Goal: Information Seeking & Learning: Learn about a topic

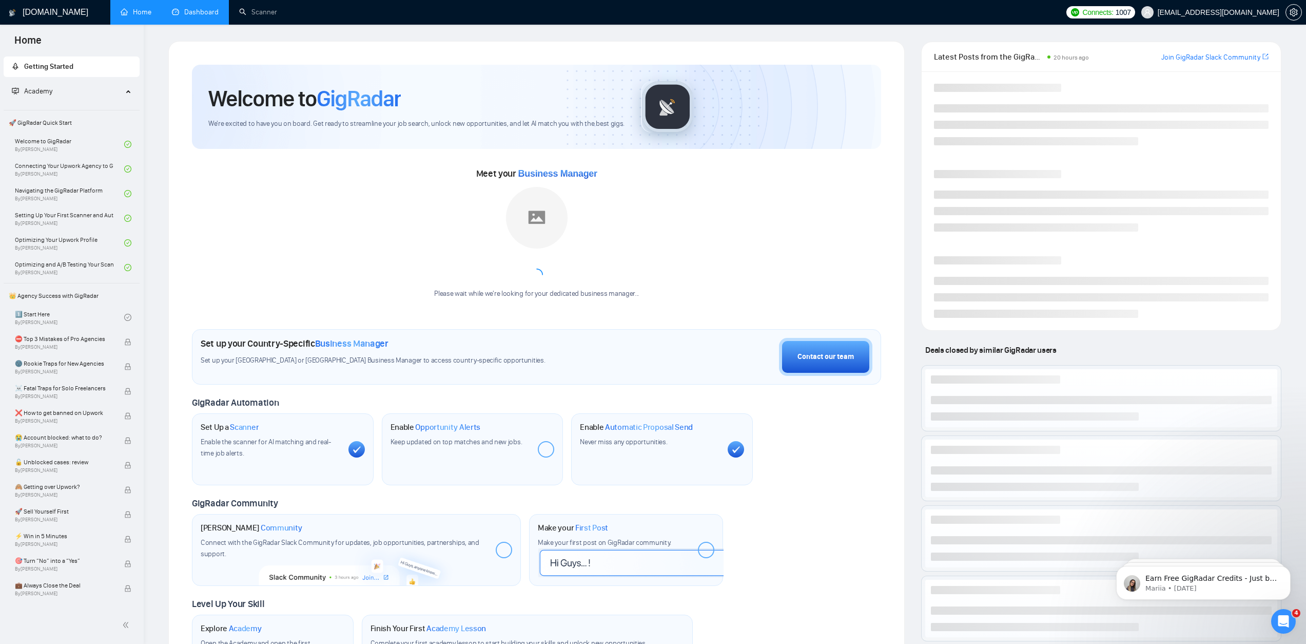
click at [181, 16] on link "Dashboard" at bounding box center [195, 12] width 47 height 9
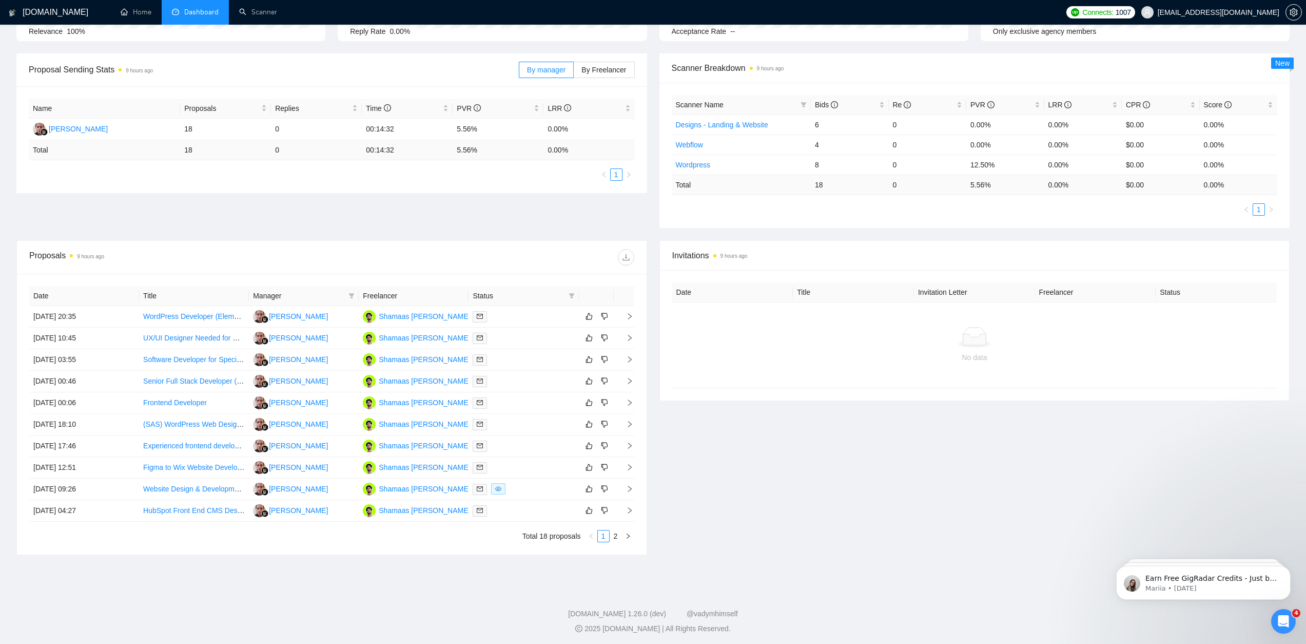
scroll to position [130, 0]
click at [194, 400] on link "Frontend Developer" at bounding box center [175, 400] width 64 height 8
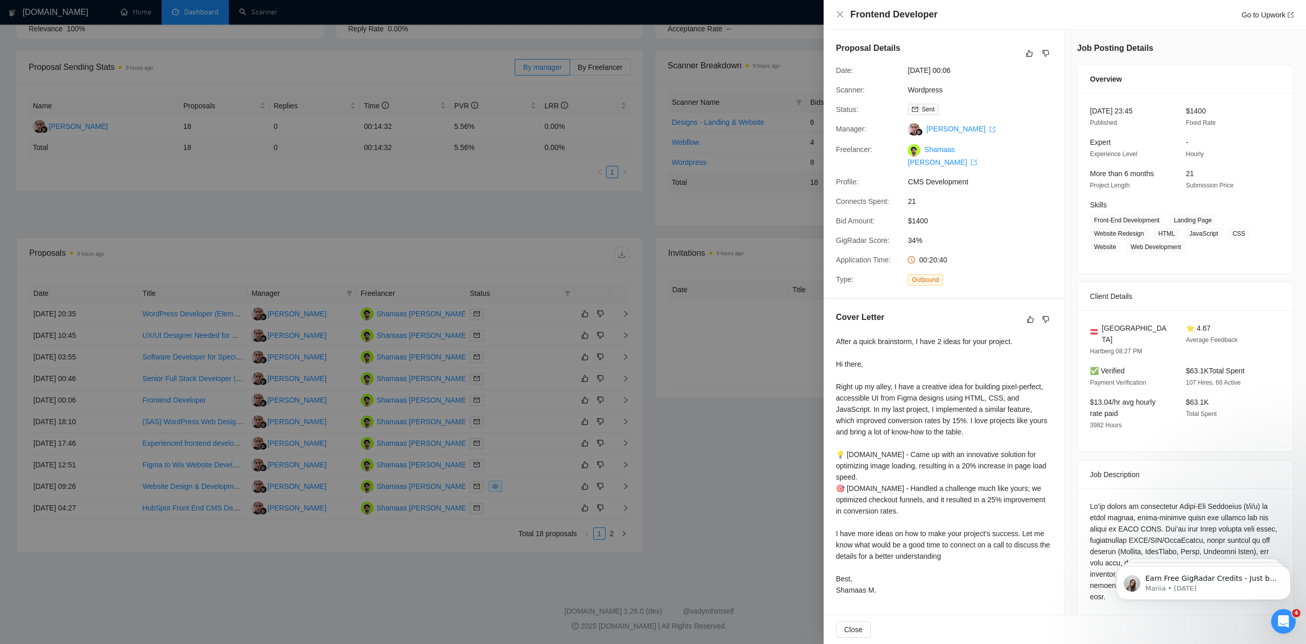
click at [381, 456] on div at bounding box center [653, 322] width 1306 height 644
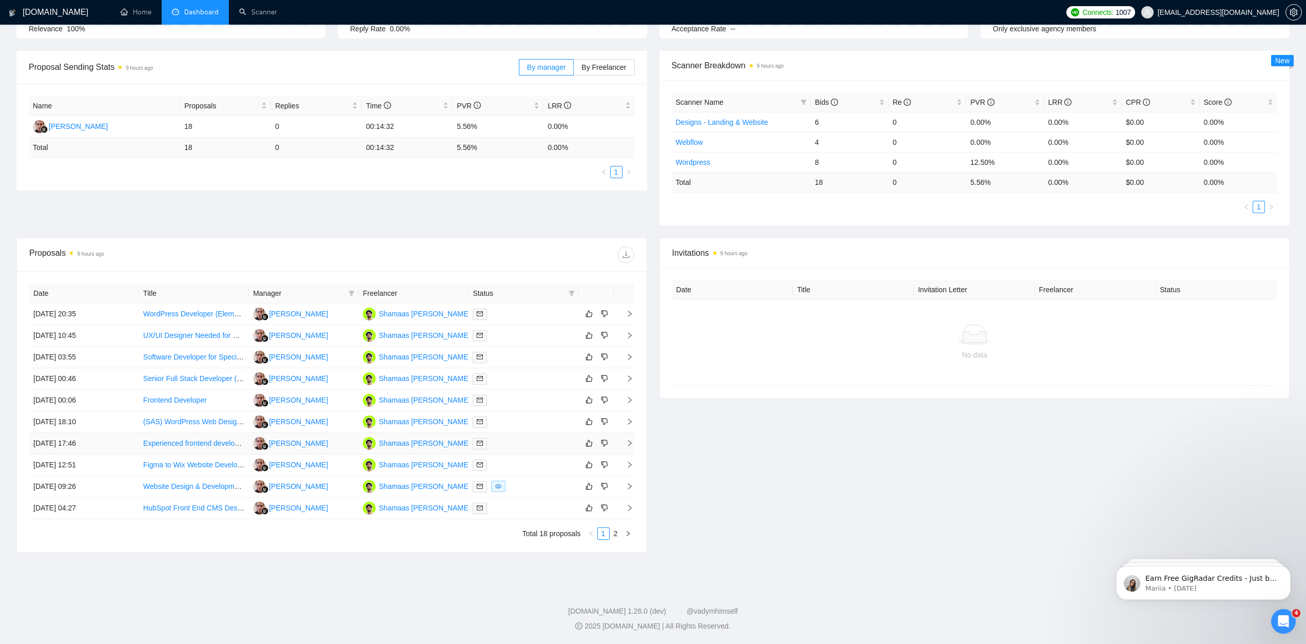
click at [161, 443] on link "Experienced frontend developer for slicing Figma designs - No agencies!" at bounding box center [259, 443] width 232 height 8
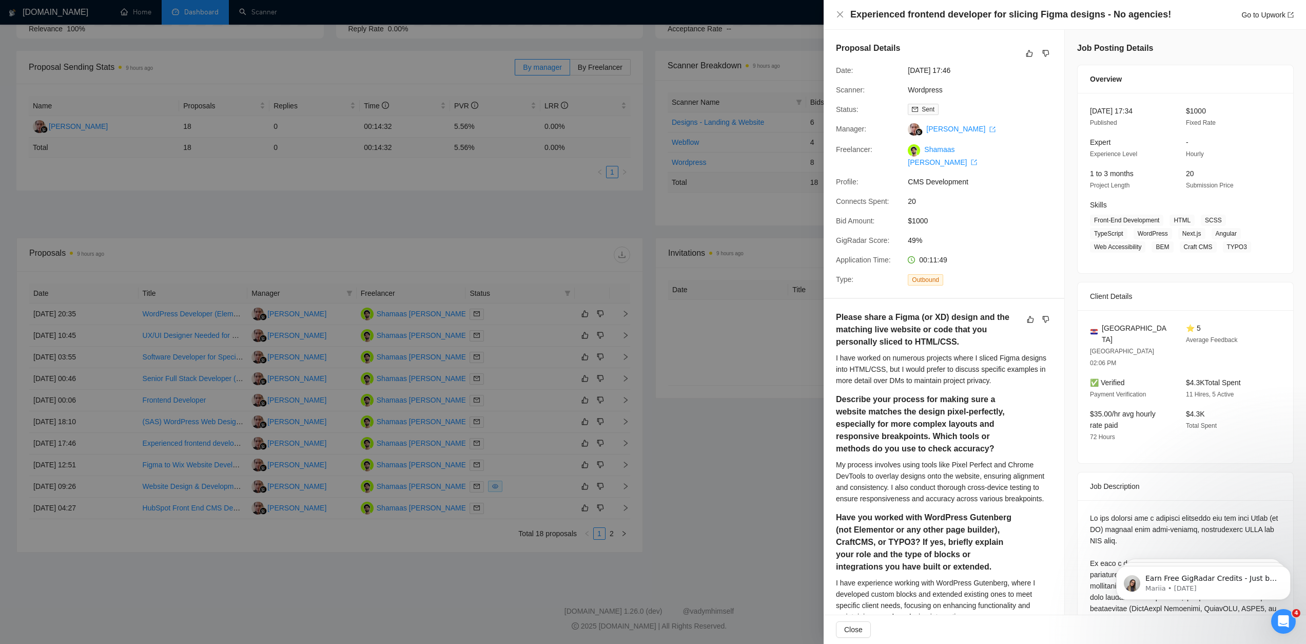
click at [688, 363] on div at bounding box center [653, 322] width 1306 height 644
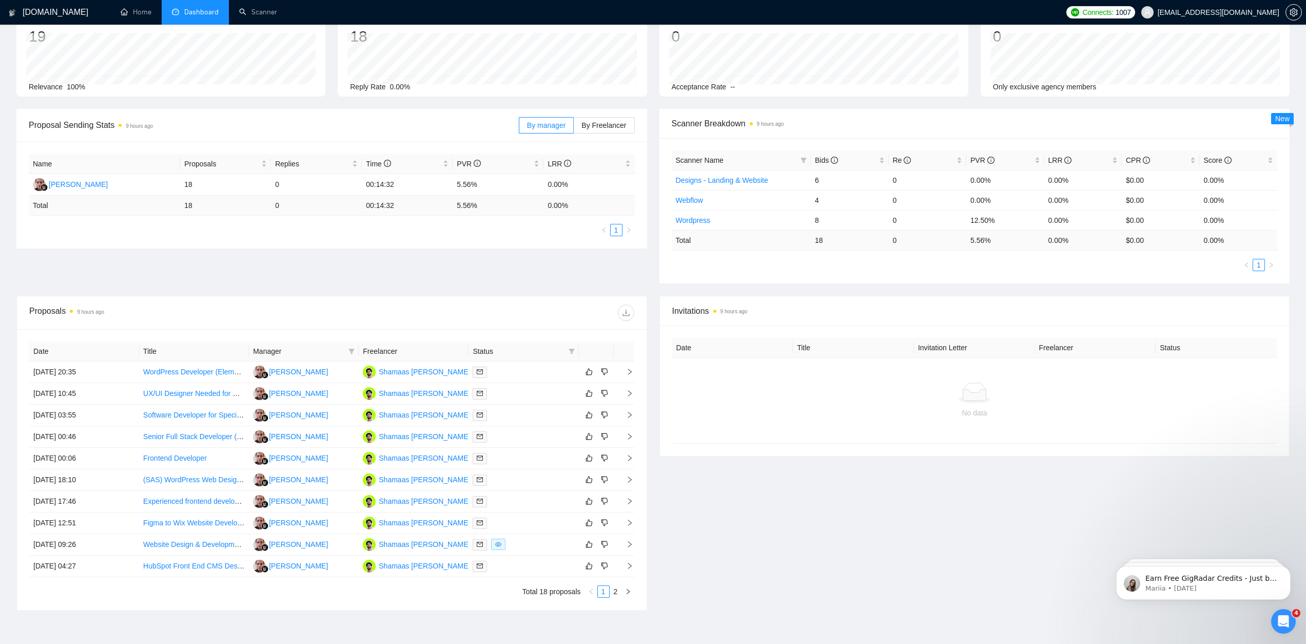
scroll to position [80, 0]
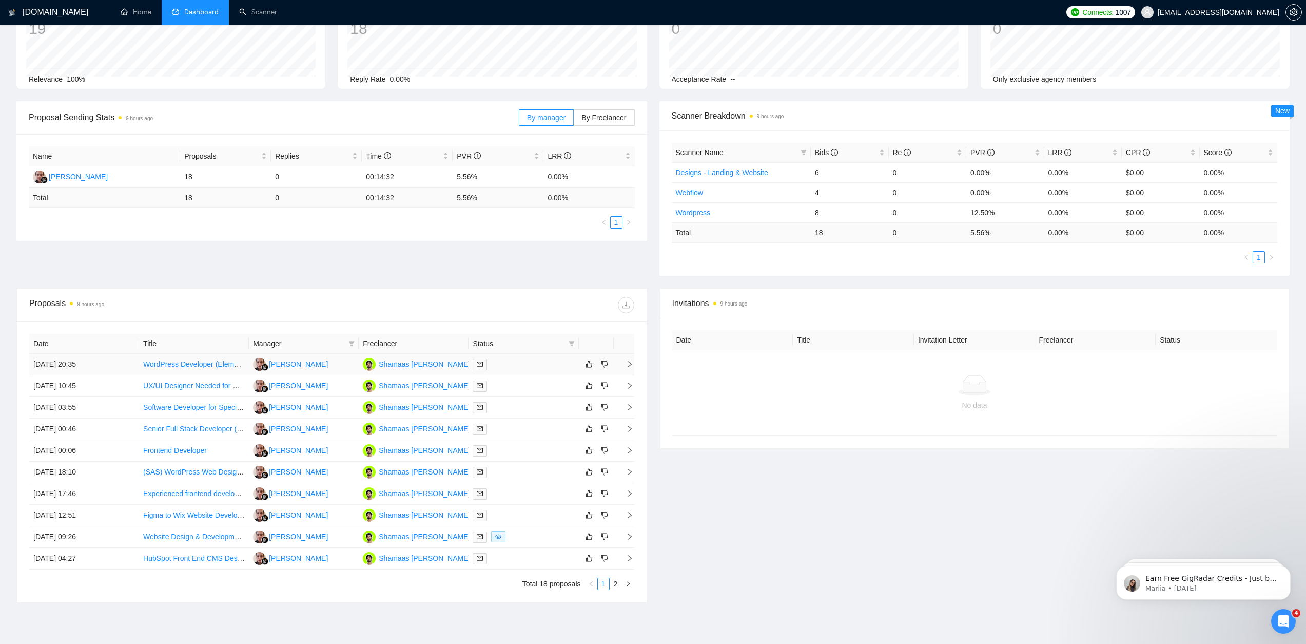
click at [83, 372] on td "[DATE] 20:35" at bounding box center [84, 365] width 110 height 22
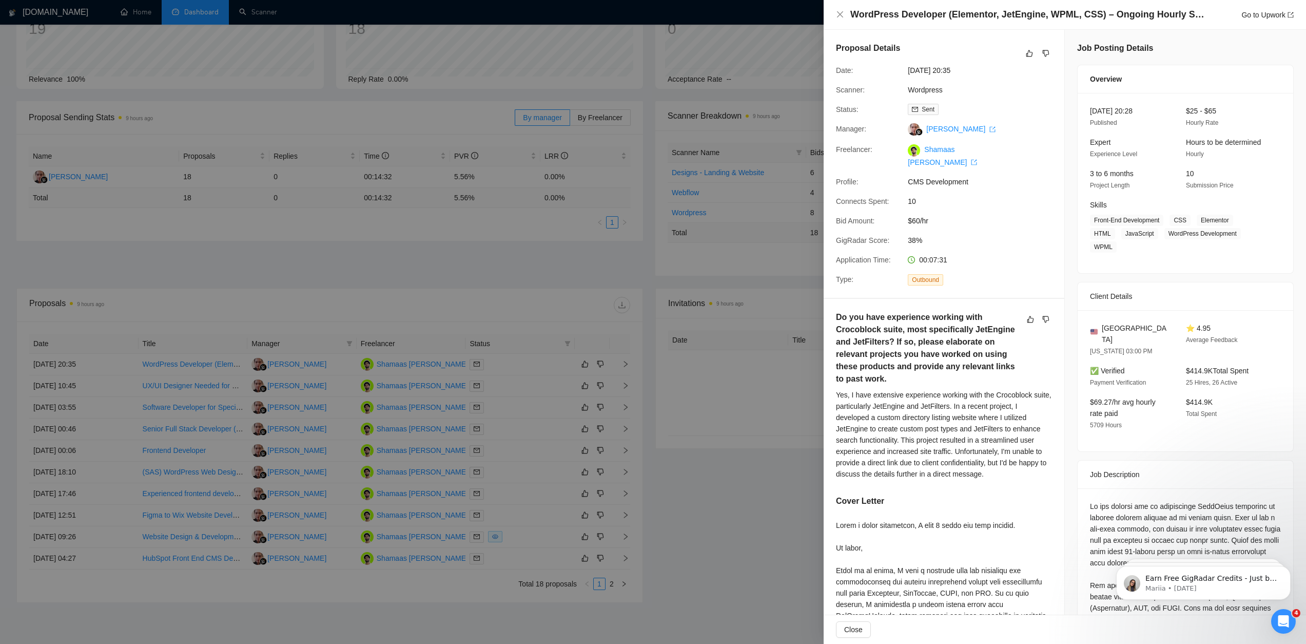
click at [107, 357] on div at bounding box center [653, 322] width 1306 height 644
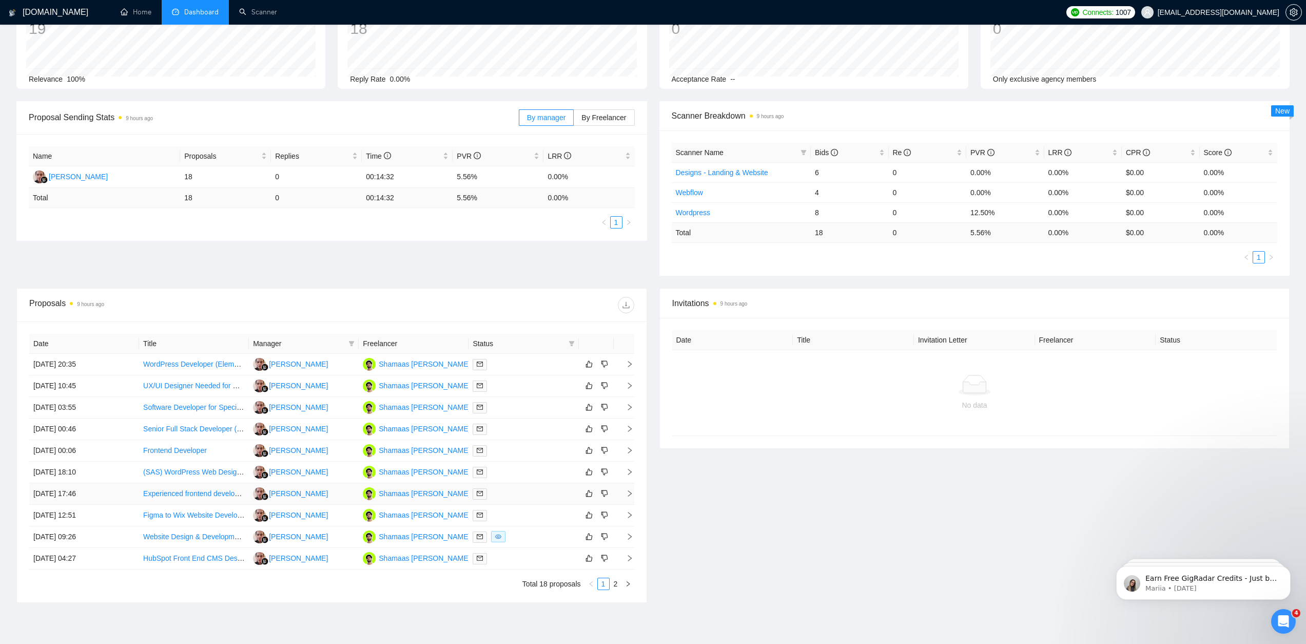
click at [46, 497] on td "[DATE] 17:46" at bounding box center [84, 494] width 110 height 22
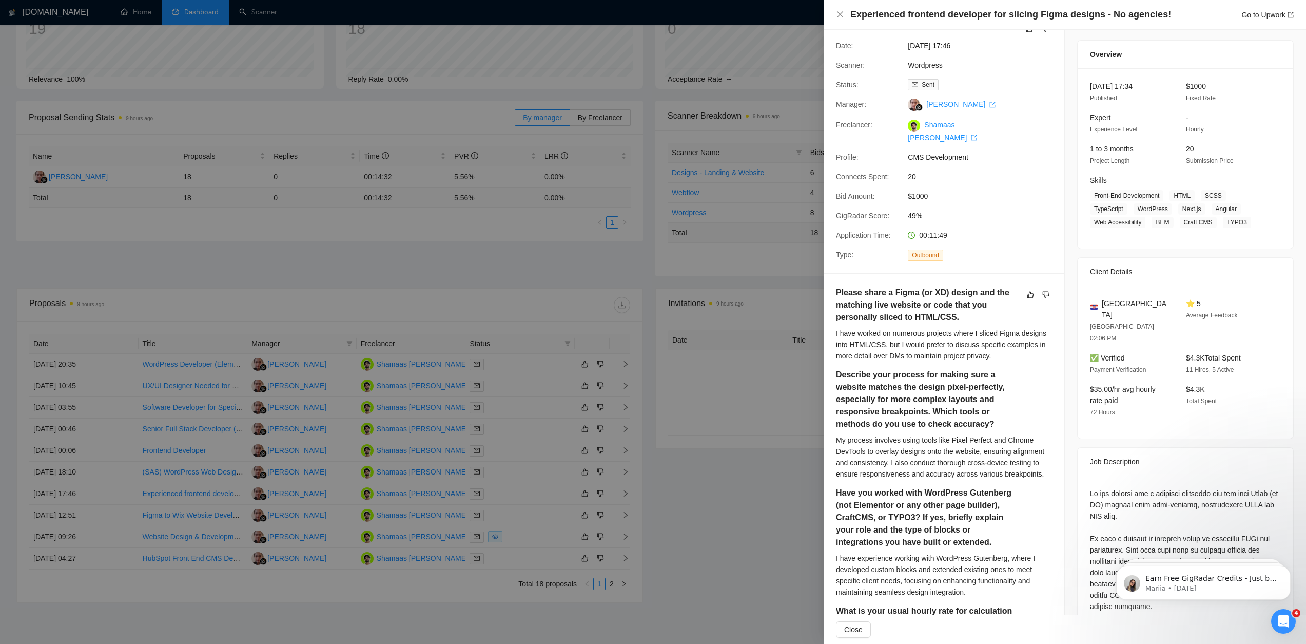
scroll to position [0, 0]
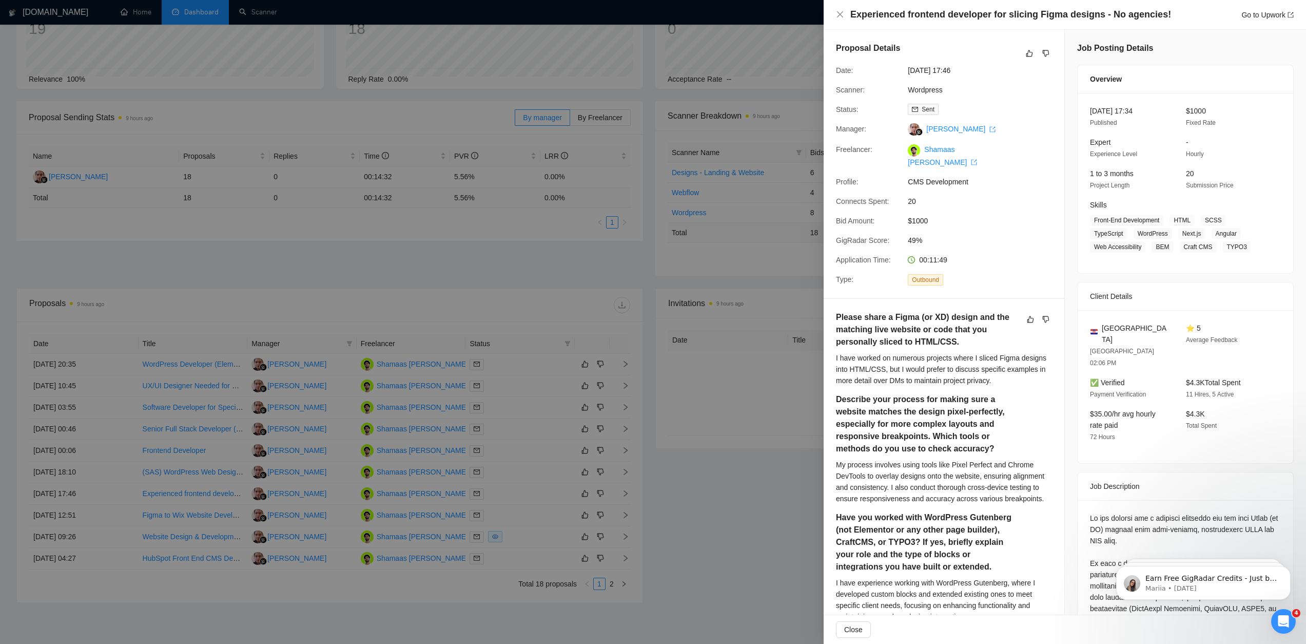
click at [609, 256] on div at bounding box center [653, 322] width 1306 height 644
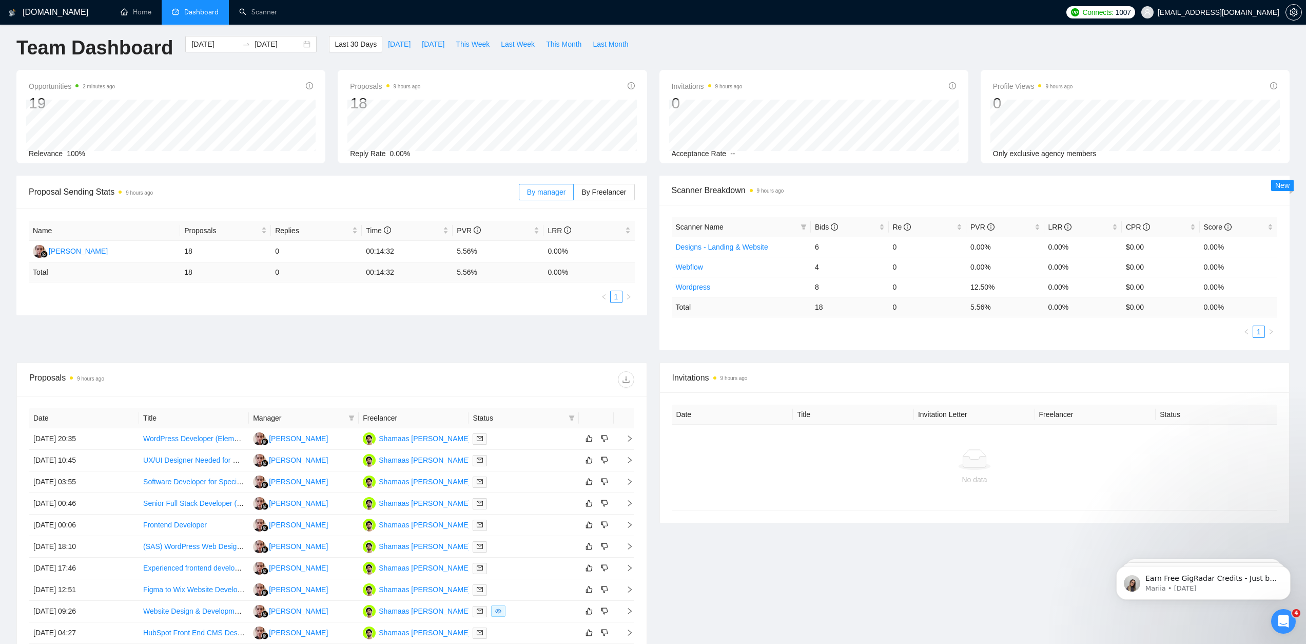
scroll to position [130, 0]
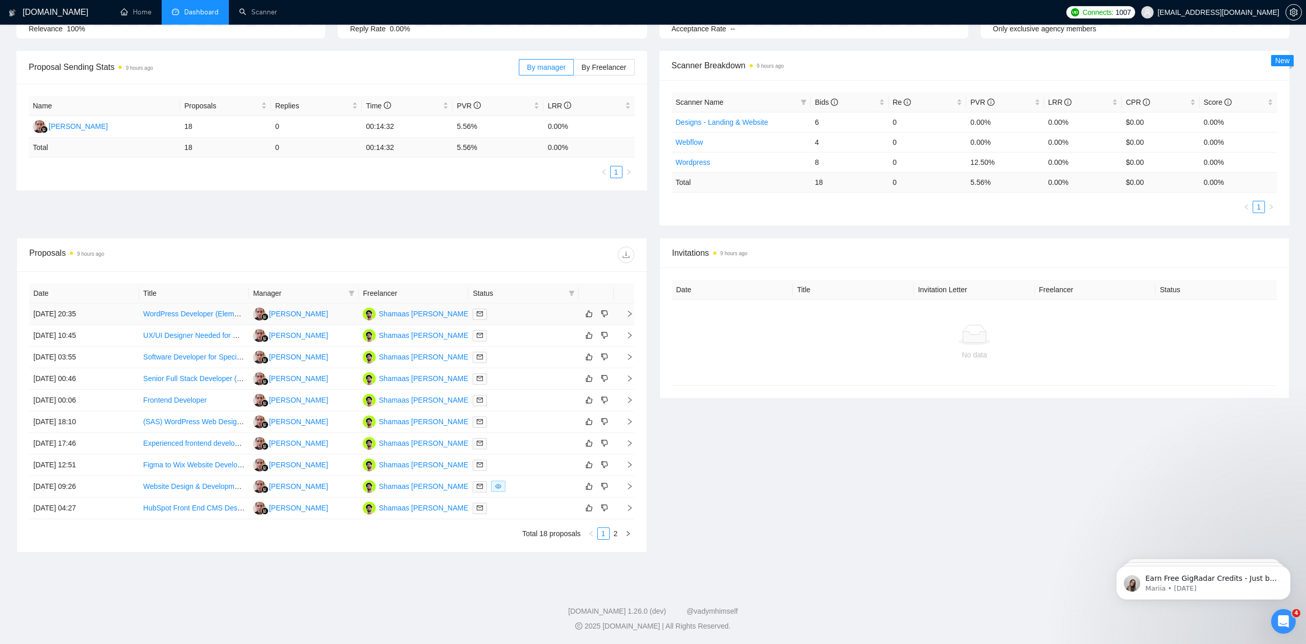
click at [81, 306] on td "[DATE] 20:35" at bounding box center [84, 314] width 110 height 22
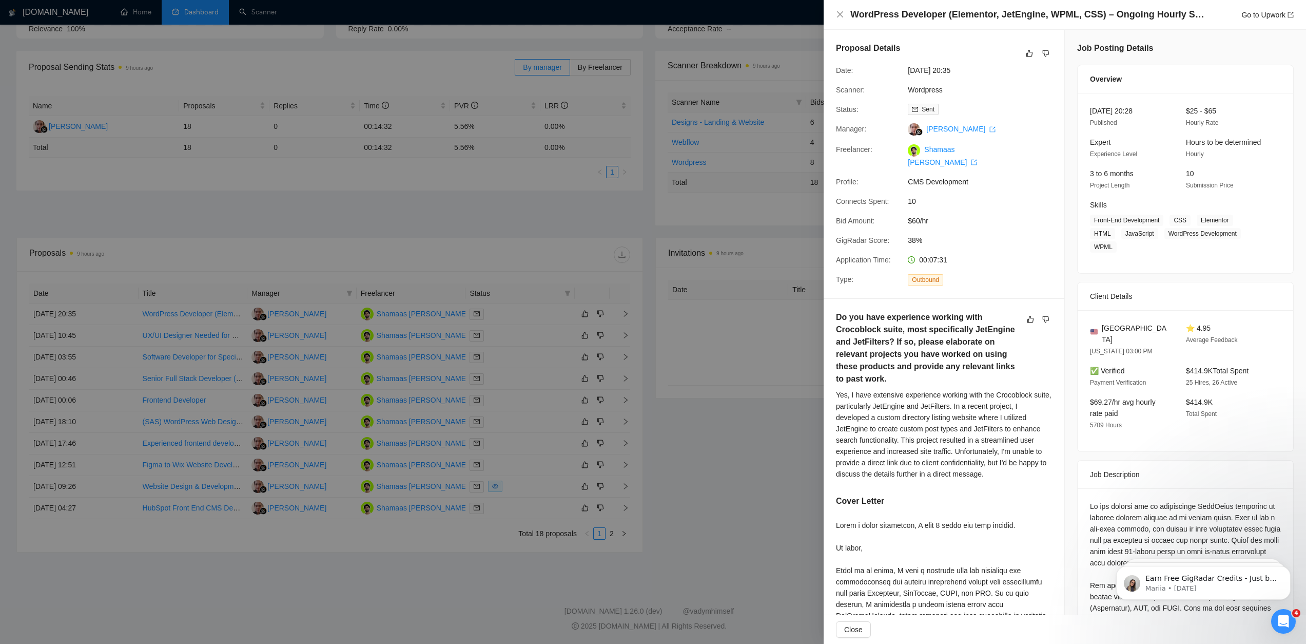
click at [693, 518] on div at bounding box center [653, 322] width 1306 height 644
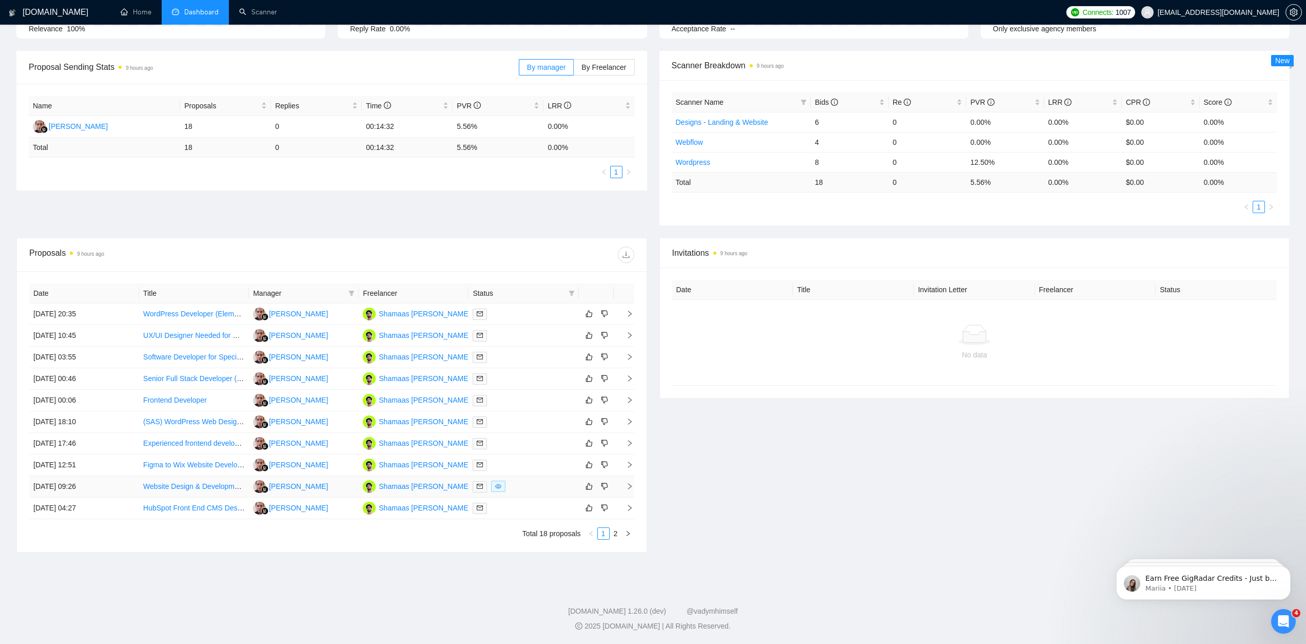
click at [90, 485] on td "[DATE] 09:26" at bounding box center [84, 487] width 110 height 22
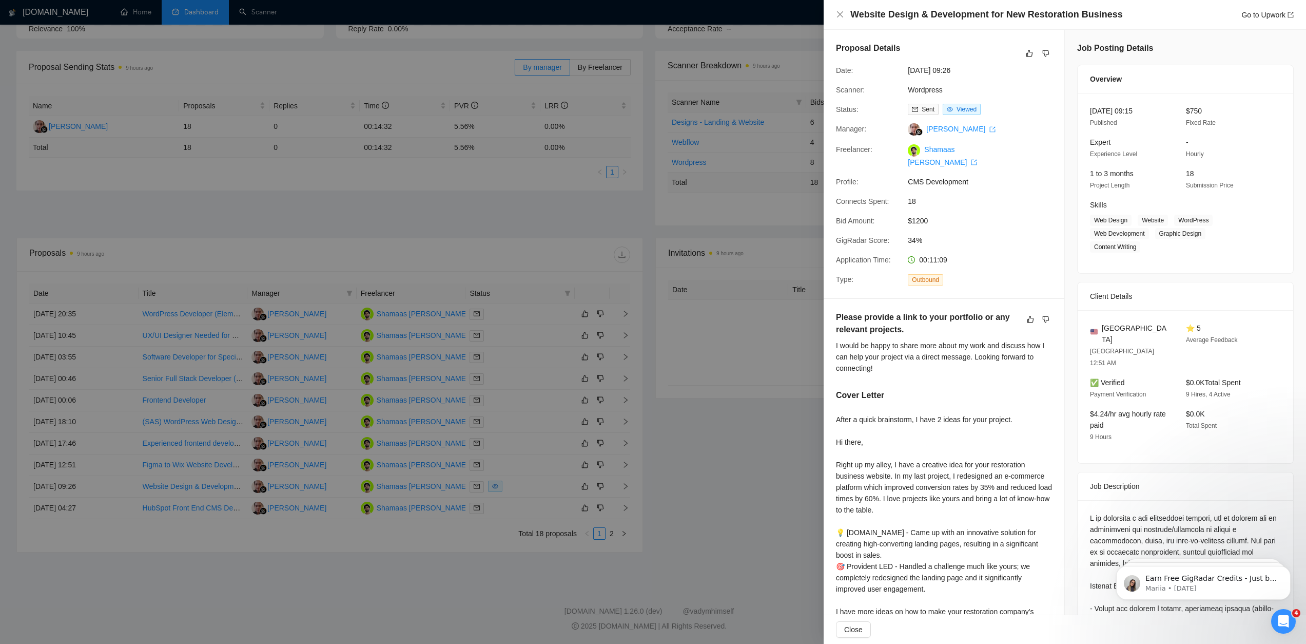
click at [652, 480] on div at bounding box center [653, 322] width 1306 height 644
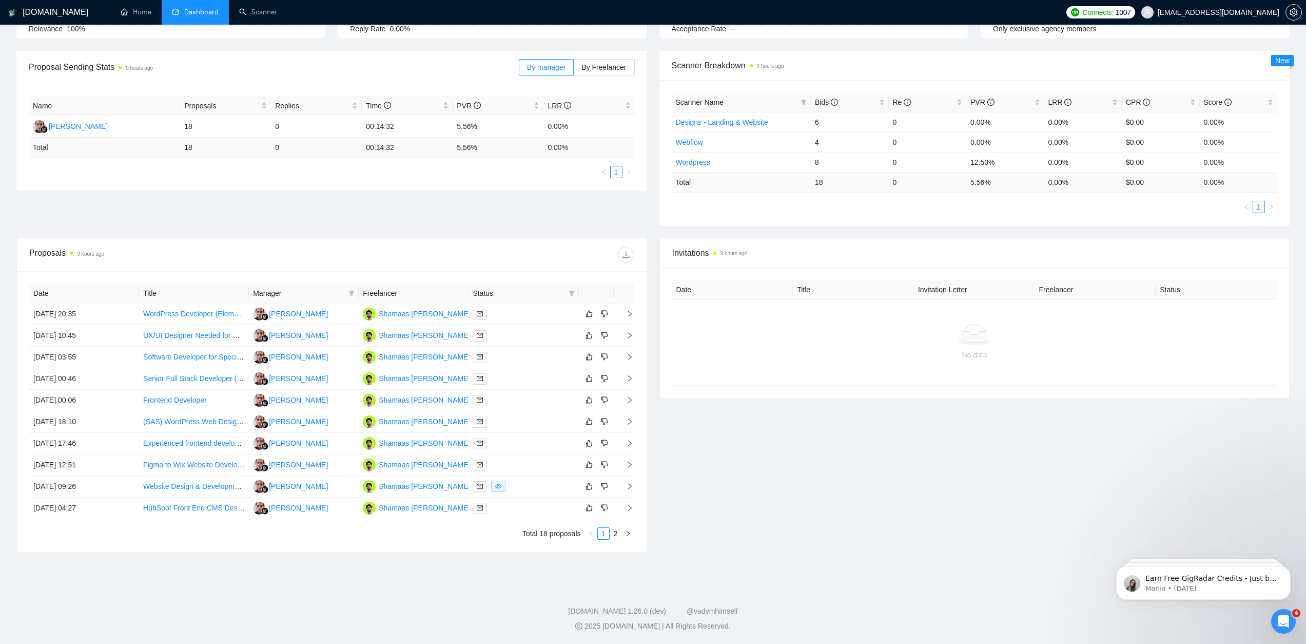
click at [612, 526] on div "Date Title Manager Freelancer Status [DATE] 20:35 WordPress Developer (Elemento…" at bounding box center [331, 411] width 605 height 256
click at [614, 529] on link "2" at bounding box center [615, 533] width 11 height 11
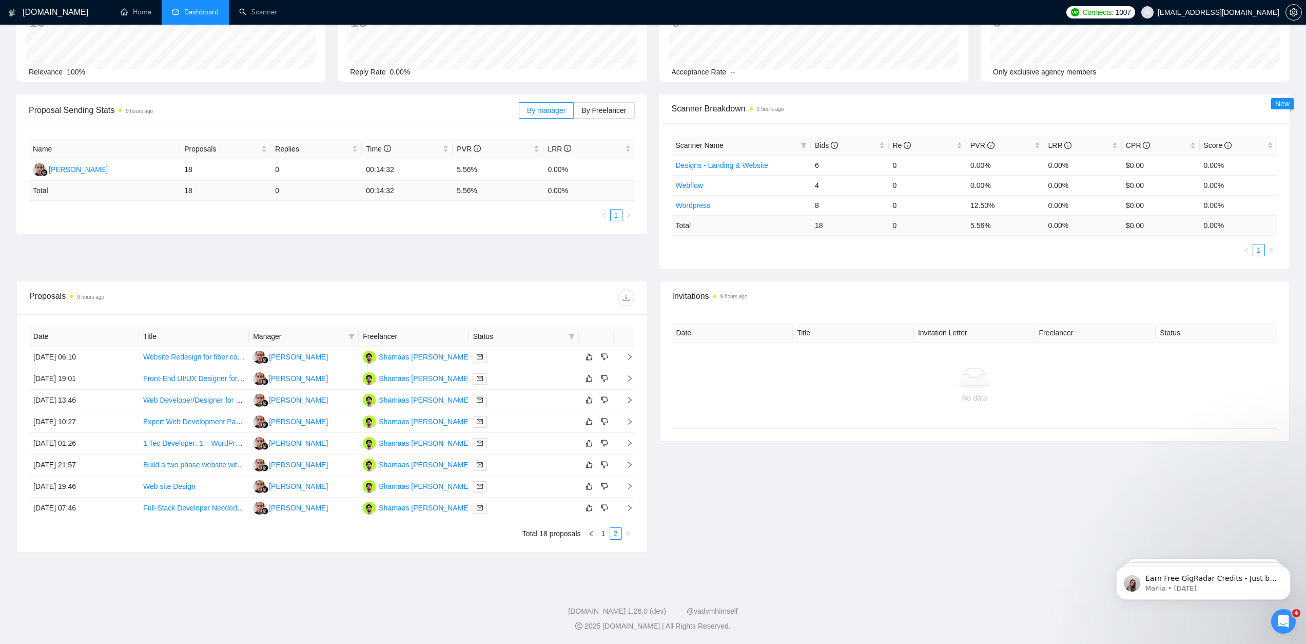
scroll to position [87, 0]
click at [604, 533] on link "1" at bounding box center [603, 533] width 11 height 11
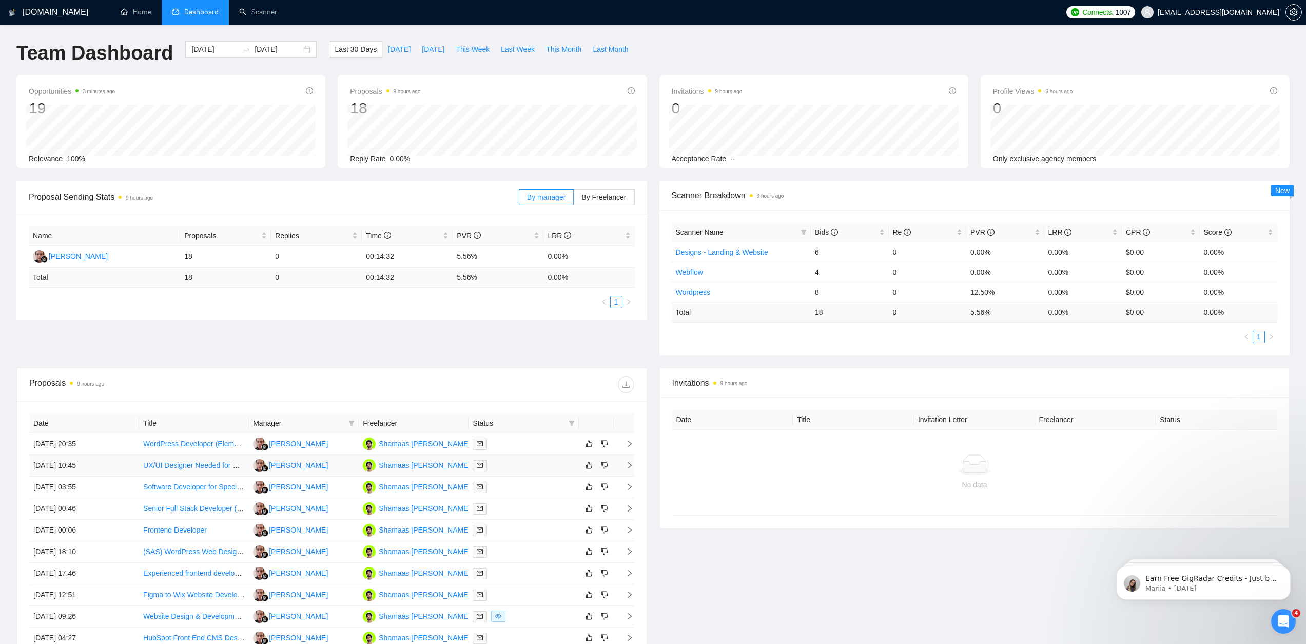
scroll to position [42, 0]
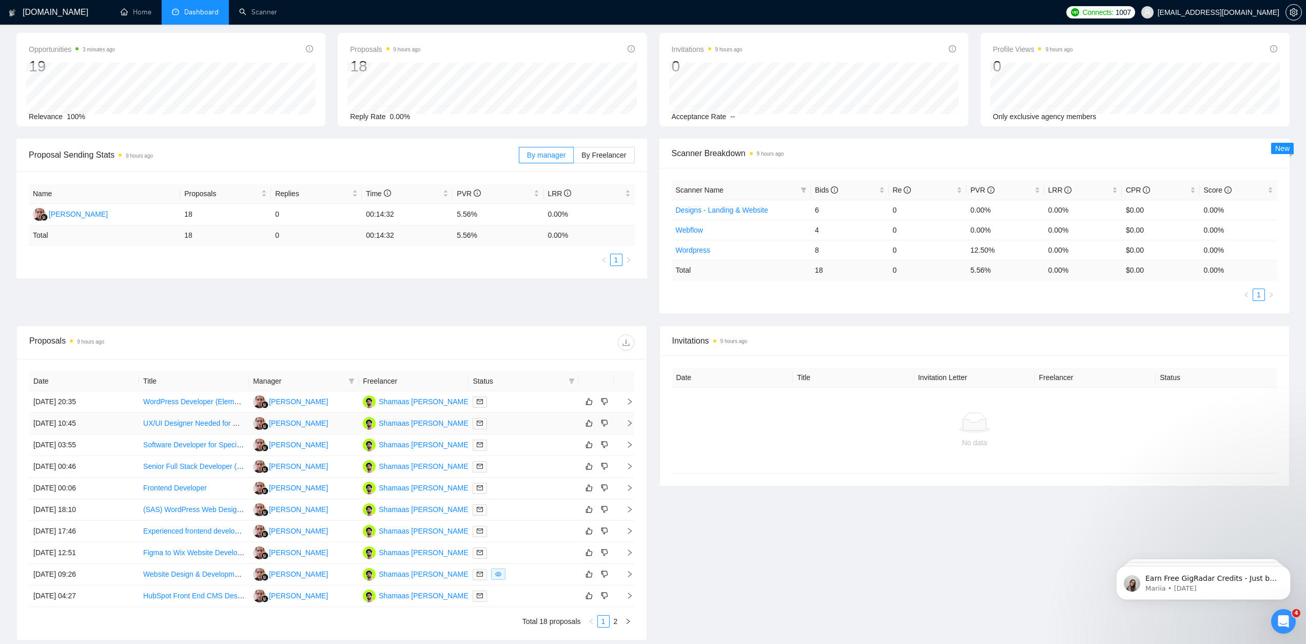
click at [90, 420] on td "[DATE] 10:45" at bounding box center [84, 424] width 110 height 22
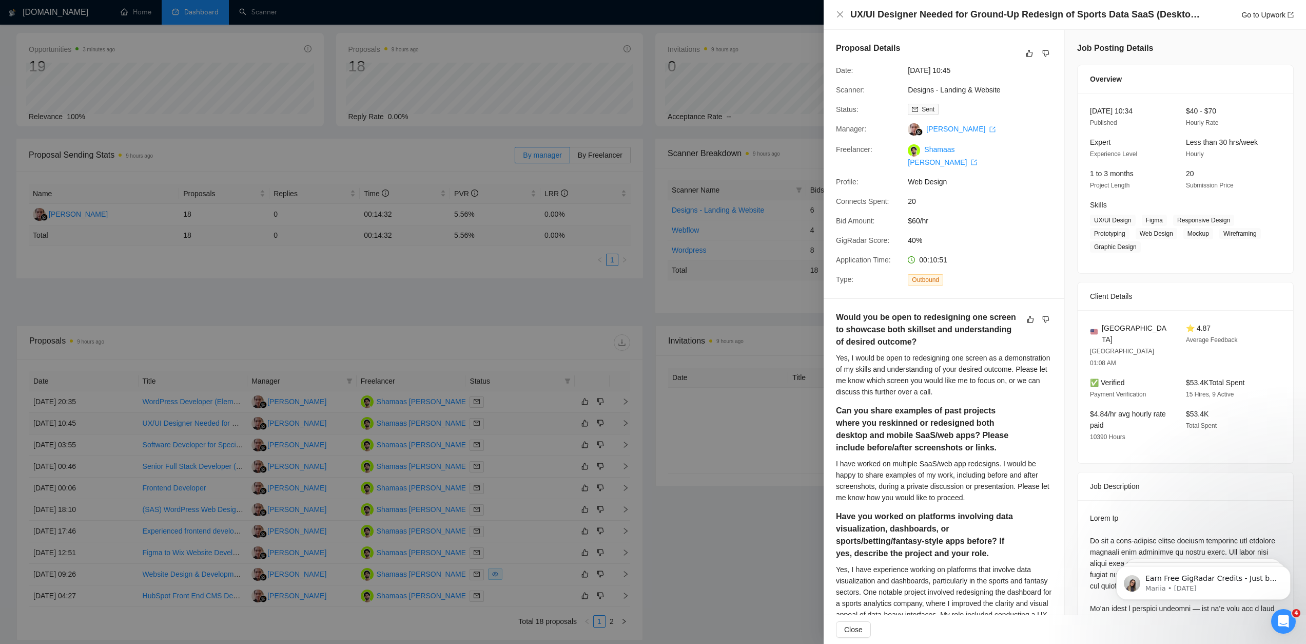
click at [90, 420] on div at bounding box center [653, 322] width 1306 height 644
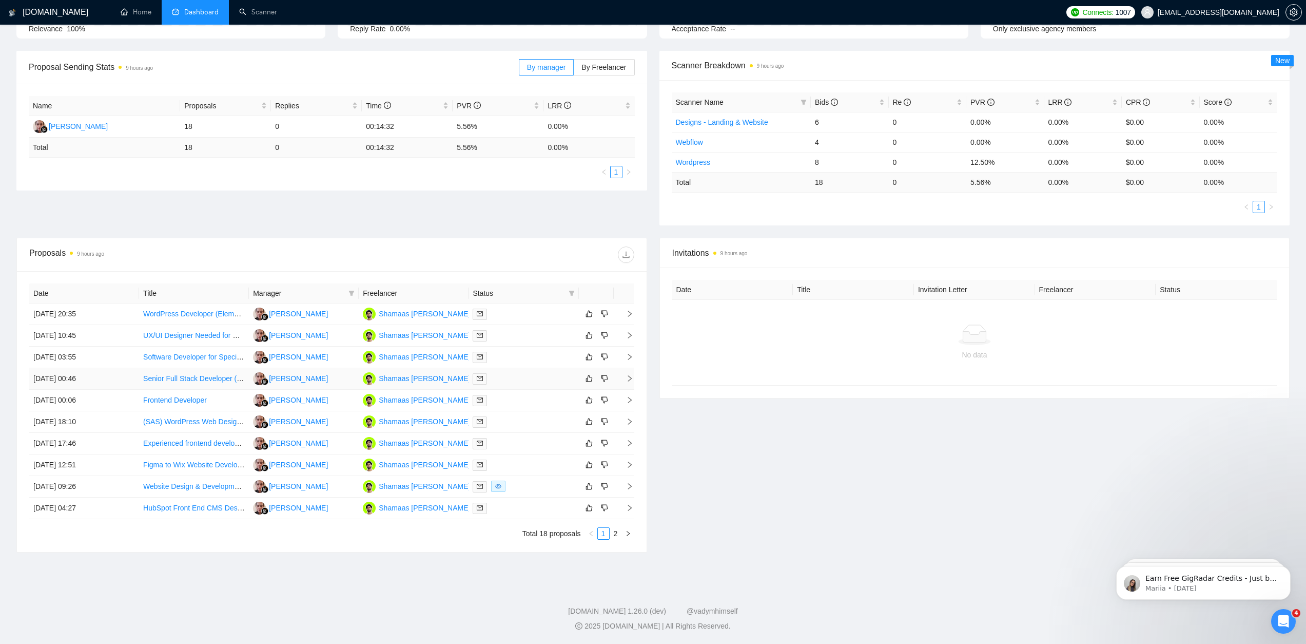
scroll to position [0, 0]
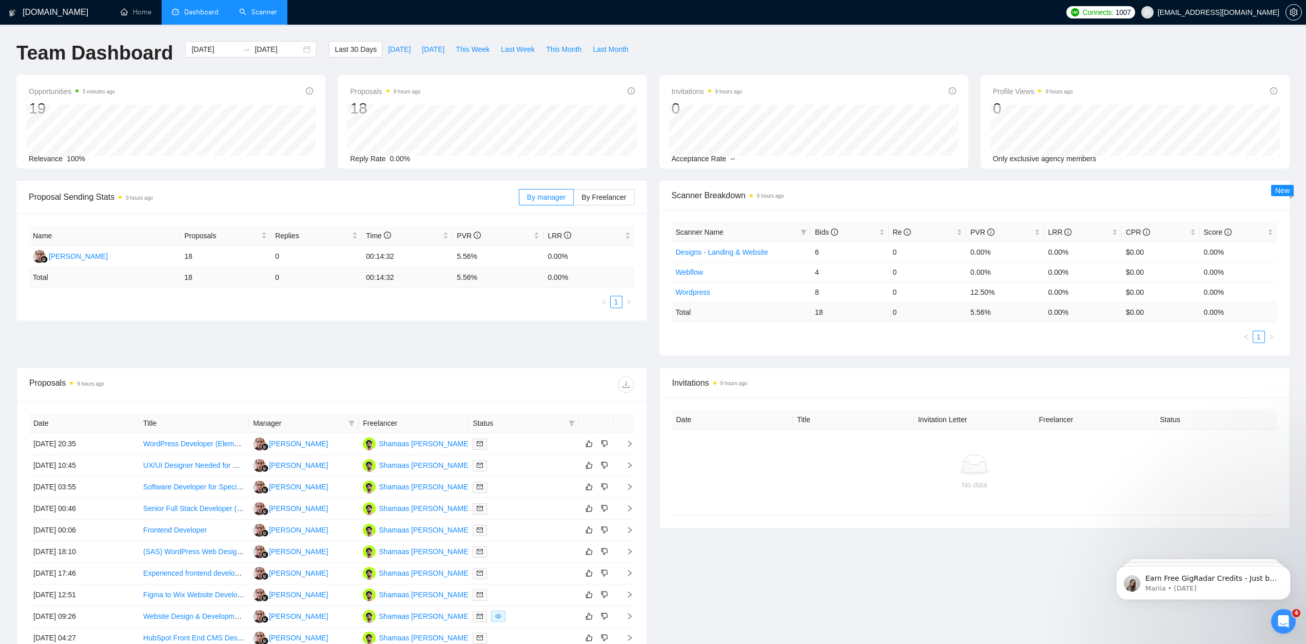
click at [251, 10] on link "Scanner" at bounding box center [258, 12] width 38 height 9
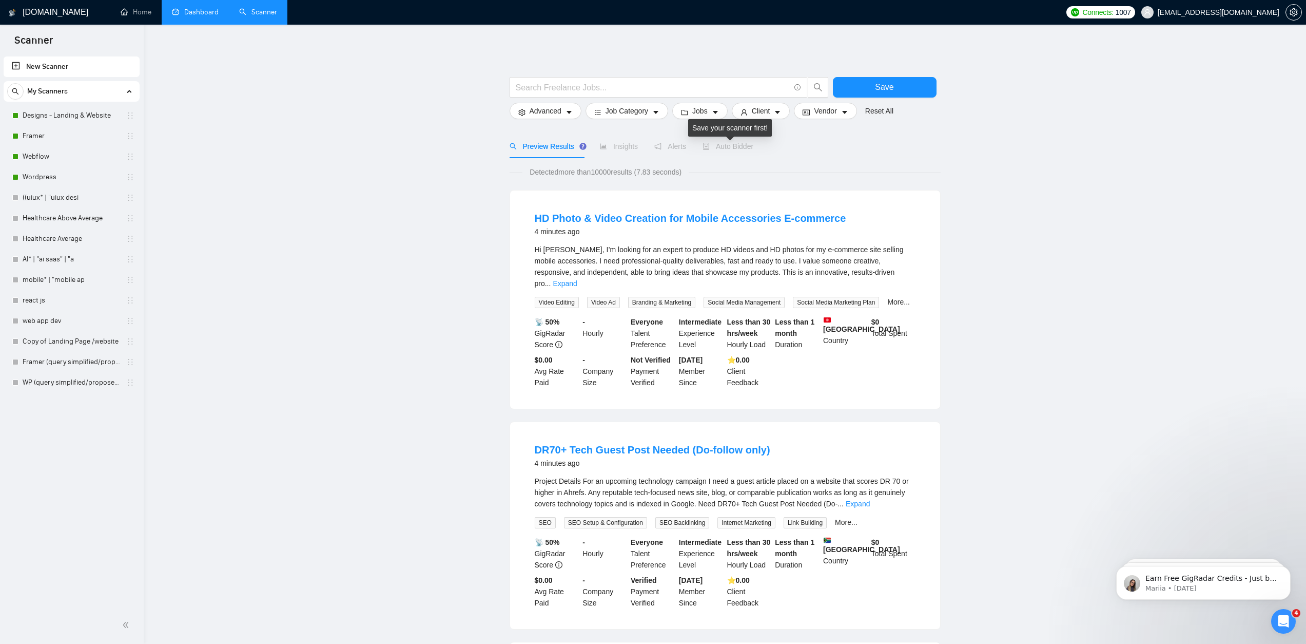
click at [748, 148] on span "Auto Bidder" at bounding box center [728, 146] width 51 height 8
click at [64, 68] on link "New Scanner" at bounding box center [72, 66] width 120 height 21
click at [146, 16] on link "Home" at bounding box center [136, 12] width 31 height 9
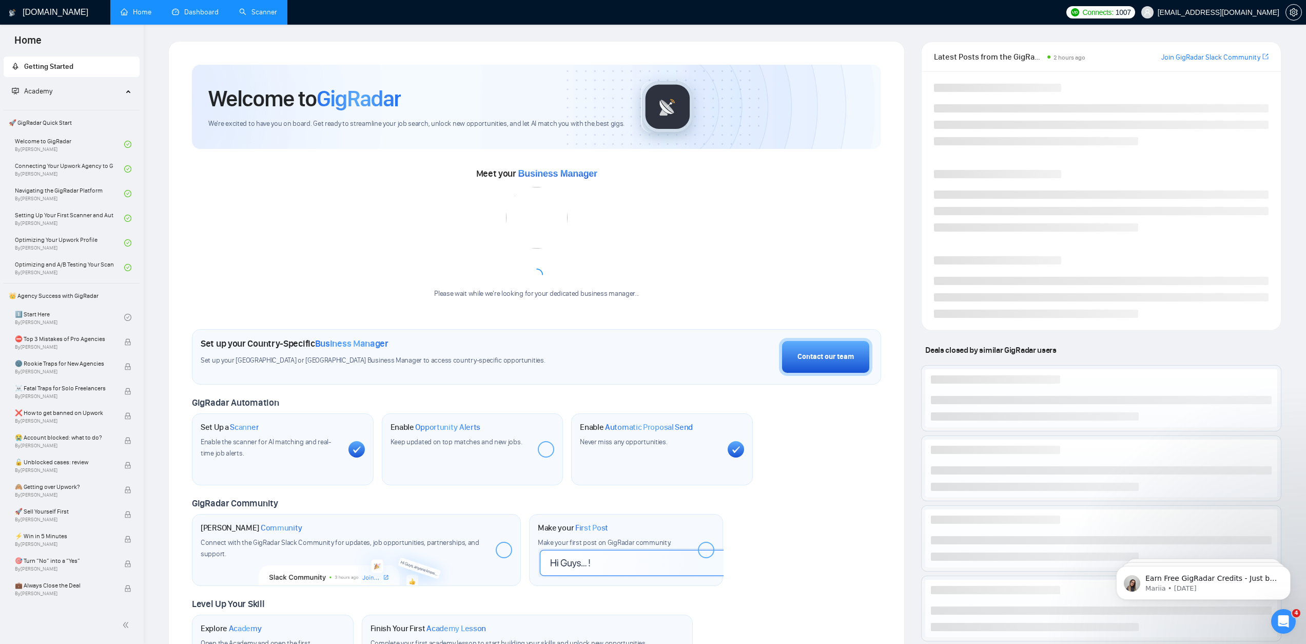
click at [200, 16] on link "Dashboard" at bounding box center [195, 12] width 47 height 9
